Goal: Check status: Check status

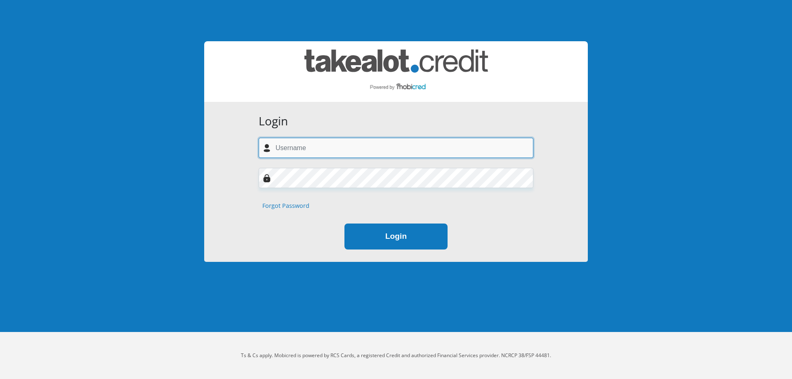
type input "[PERSON_NAME][EMAIL_ADDRESS][DOMAIN_NAME]"
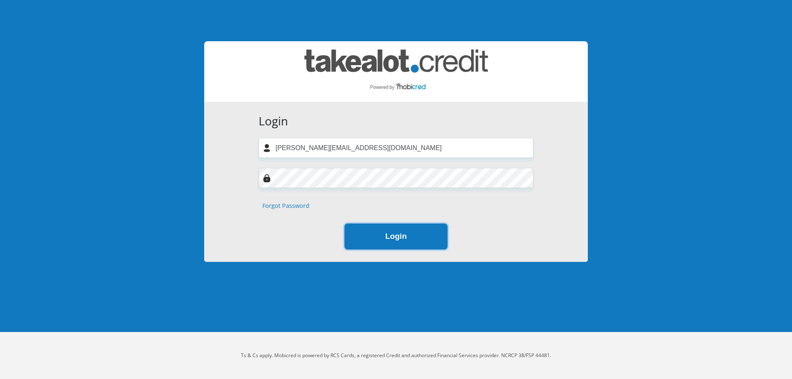
click at [416, 232] on button "Login" at bounding box center [396, 237] width 103 height 26
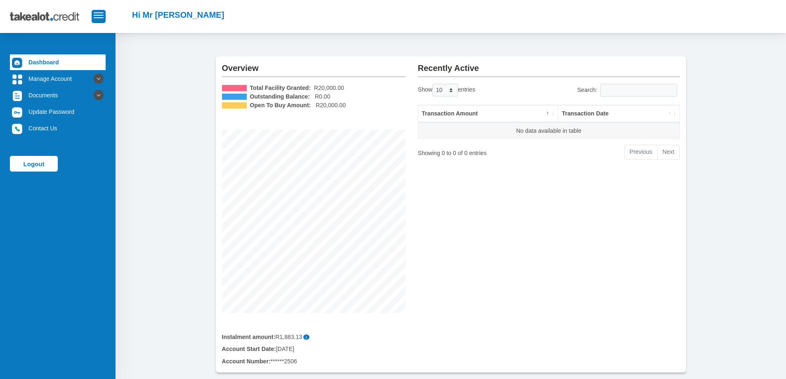
scroll to position [64, 0]
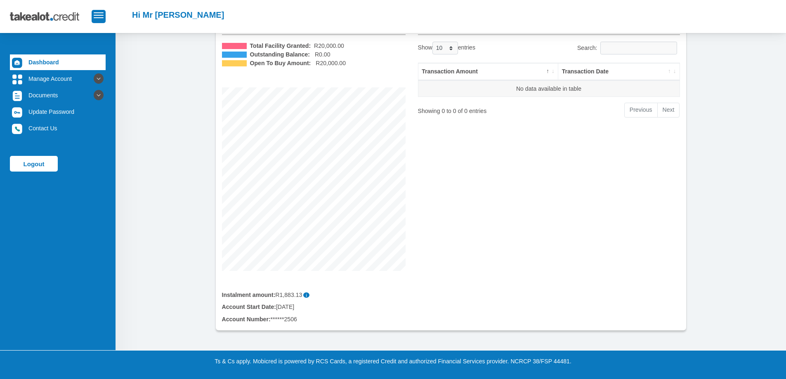
drag, startPoint x: 302, startPoint y: 316, endPoint x: 280, endPoint y: 297, distance: 28.7
click at [280, 297] on div "Instalment amount: R1,883.13 i Account Start Date: [DATE] Account Number: *****…" at bounding box center [314, 300] width 196 height 59
click at [342, 296] on div "Instalment amount: R1,883.13 i" at bounding box center [314, 295] width 184 height 9
